Goal: Use online tool/utility: Use online tool/utility

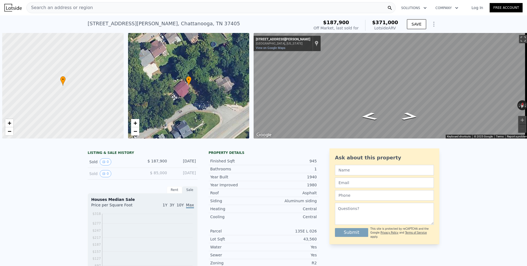
scroll to position [0, 2]
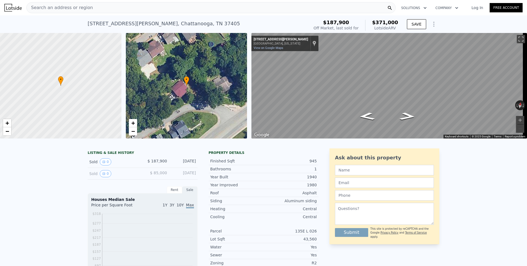
click at [432, 27] on icon "Show Options" at bounding box center [434, 24] width 7 height 7
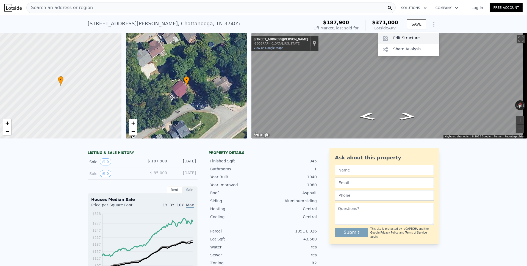
click at [409, 37] on div "Edit Structure" at bounding box center [409, 38] width 62 height 11
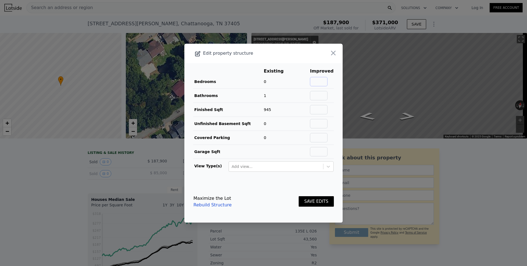
click at [318, 81] on input "text" at bounding box center [319, 81] width 18 height 9
type input "2"
click at [321, 93] on input "text" at bounding box center [319, 95] width 18 height 9
type input "1.5"
click at [312, 199] on button "SAVE EDITS" at bounding box center [316, 201] width 35 height 11
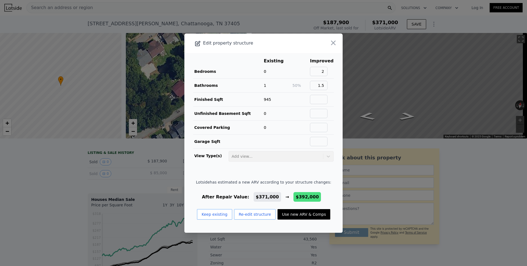
drag, startPoint x: 309, startPoint y: 216, endPoint x: 300, endPoint y: 152, distance: 64.4
click at [309, 216] on button "Use new ARV & Comps" at bounding box center [304, 214] width 53 height 10
checkbox input "false"
checkbox input "true"
type input "$ 392,000"
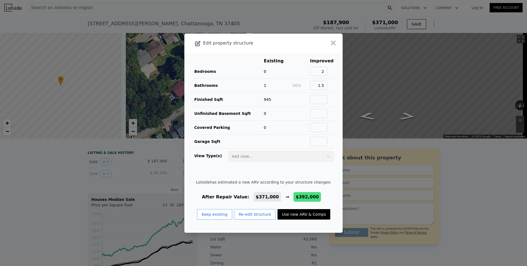
type input "$ 167,169"
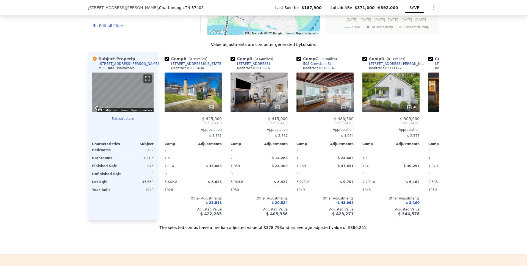
scroll to position [522, 0]
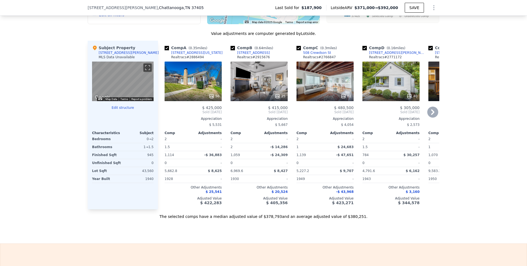
click at [432, 118] on icon at bounding box center [432, 112] width 11 height 11
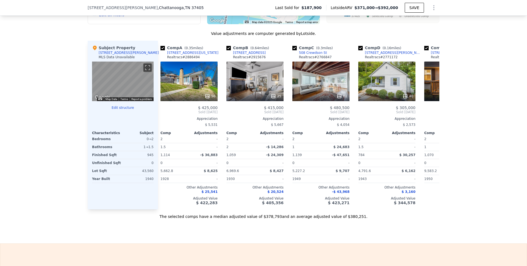
scroll to position [0, 0]
